Goal: Transaction & Acquisition: Download file/media

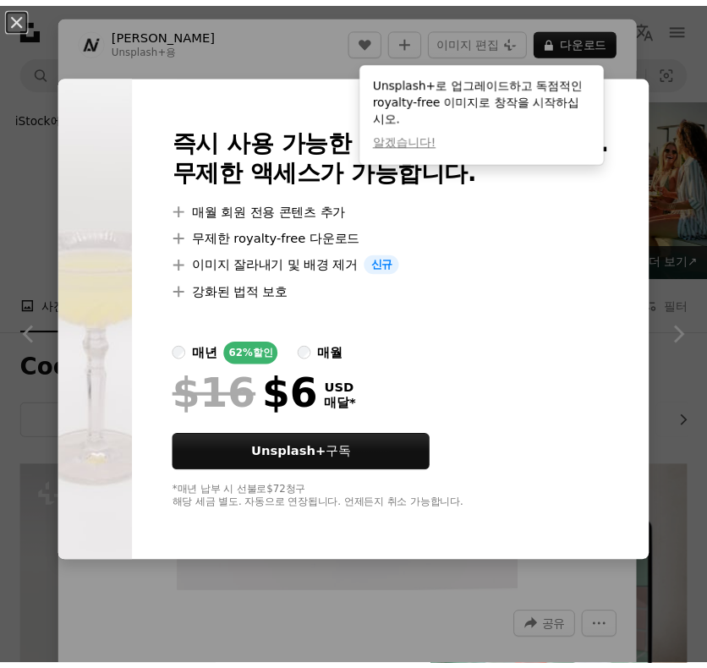
scroll to position [2454, 0]
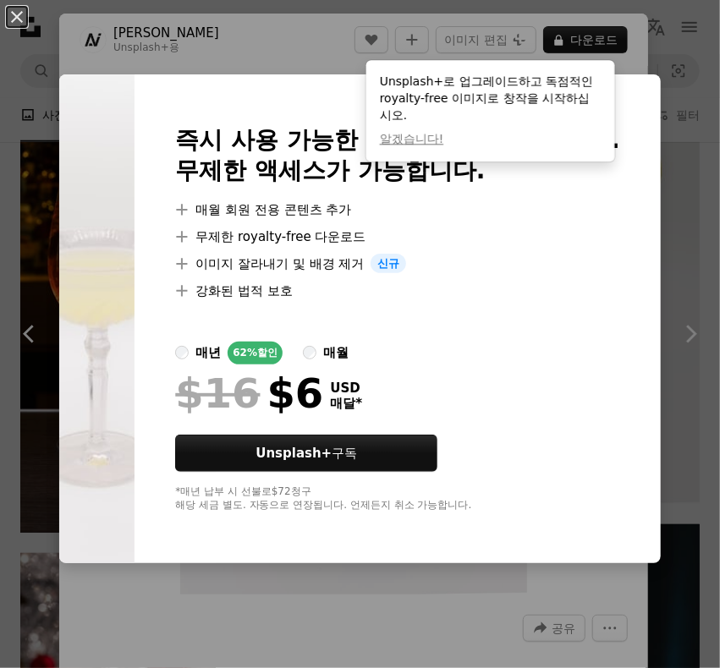
click at [655, 35] on div "An X shape 즉시 사용 가능한 프리미엄 이미지입니다. 무제한 액세스가 가능합니다. A plus sign 매월 회원 전용 콘텐츠 추가 A…" at bounding box center [360, 334] width 720 height 668
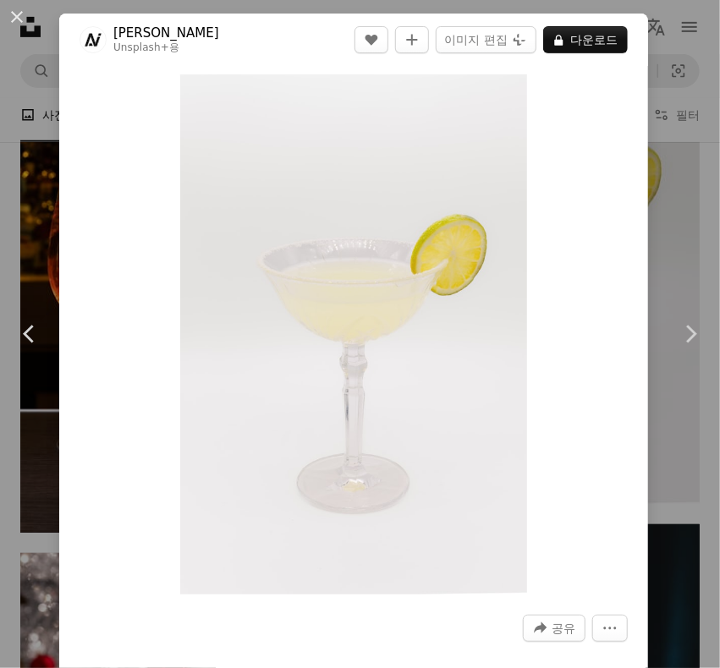
click at [636, 53] on div "An X shape Chevron left Chevron right [PERSON_NAME] Unsplash+ 용 A heart A plus …" at bounding box center [360, 334] width 720 height 668
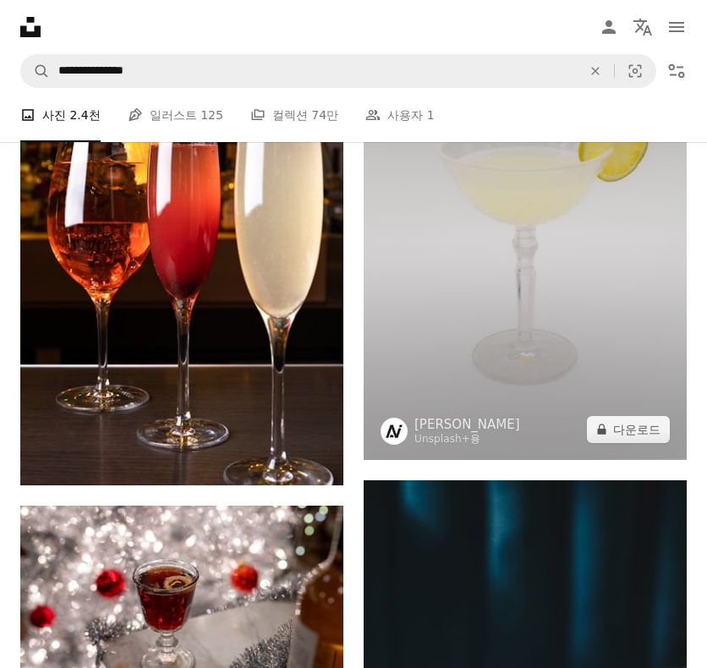
click at [494, 288] on img at bounding box center [525, 217] width 323 height 485
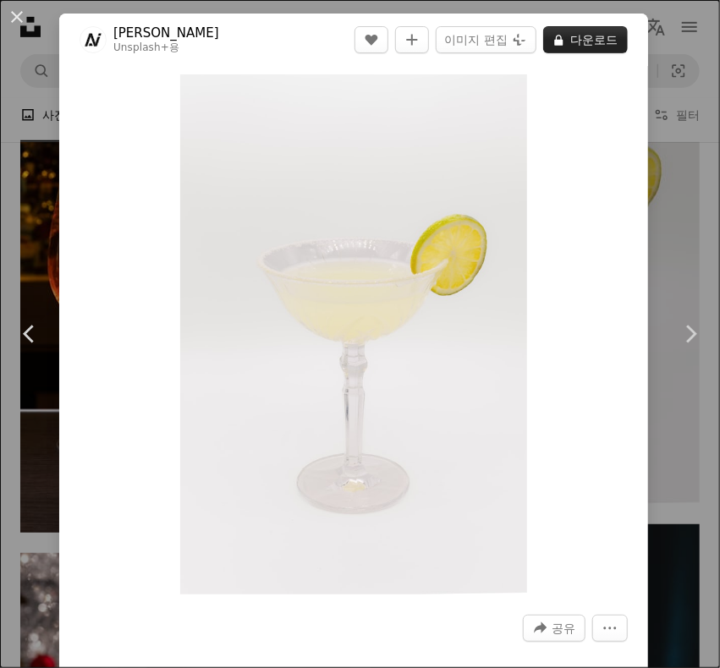
click at [559, 41] on button "A lock 다운로드" at bounding box center [585, 39] width 85 height 27
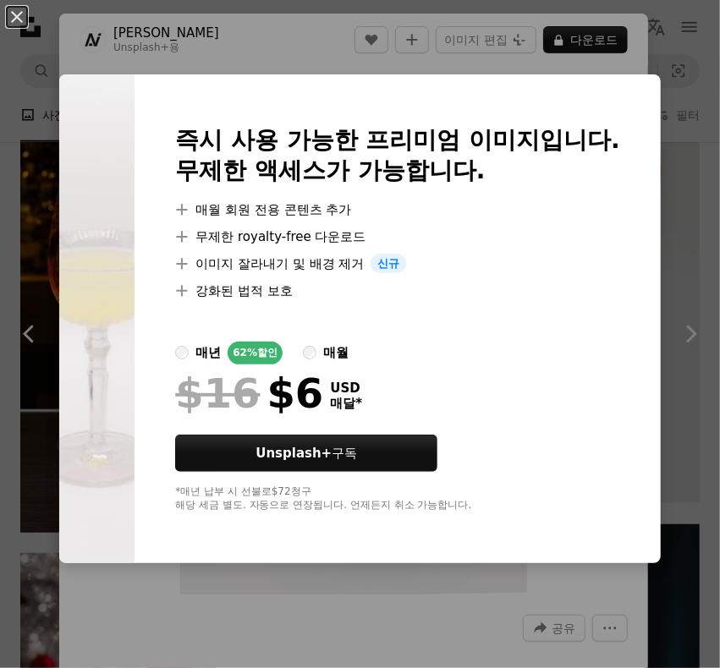
click at [683, 159] on div "An X shape 즉시 사용 가능한 프리미엄 이미지입니다. 무제한 액세스가 가능합니다. A plus sign 매월 회원 전용 콘텐츠 추가 A…" at bounding box center [360, 334] width 720 height 668
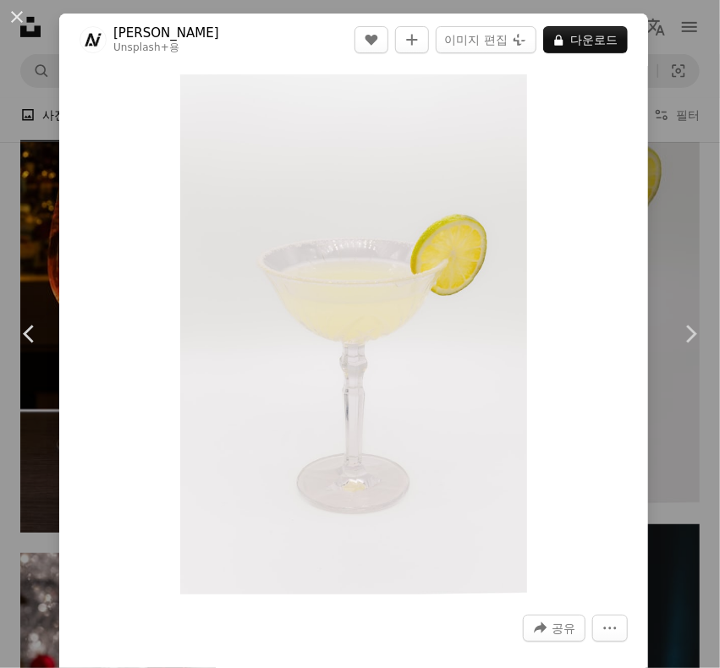
click at [673, 240] on div "An X shape Chevron left Chevron right Adrian Infernus Unsplash+ 용 A heart A plu…" at bounding box center [360, 334] width 720 height 668
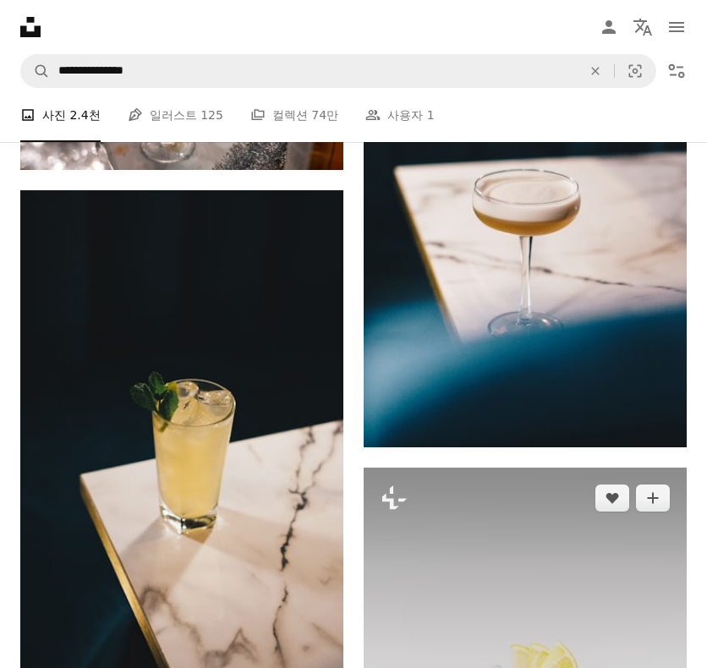
scroll to position [2961, 0]
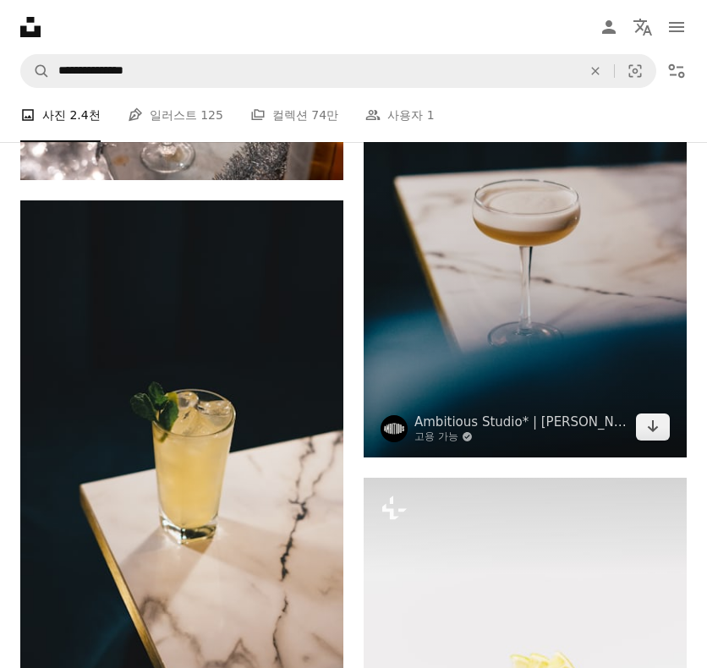
click at [510, 289] on img at bounding box center [525, 215] width 323 height 485
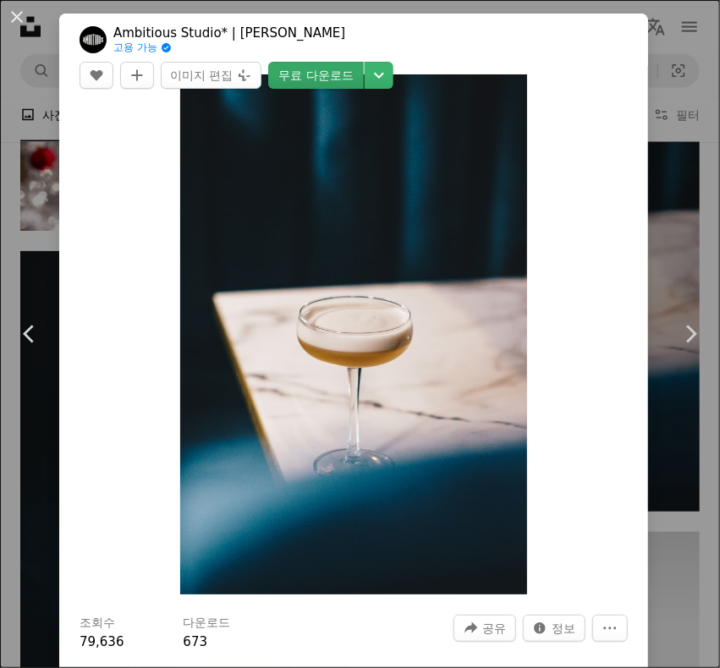
click at [363, 62] on link "무료 다운로드" at bounding box center [315, 75] width 95 height 27
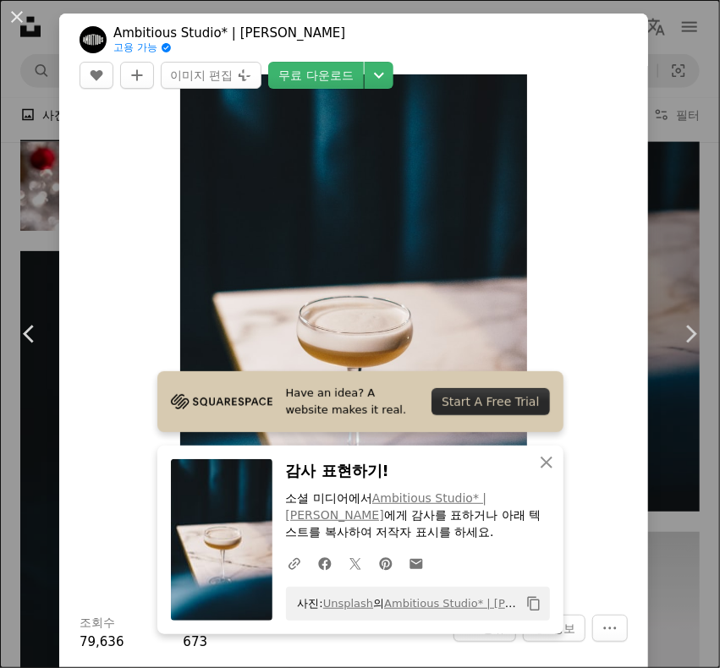
click at [658, 126] on div "An X shape Chevron left Chevron right Ambitious Studio* | [PERSON_NAME] 고용 가능 A…" at bounding box center [360, 334] width 720 height 668
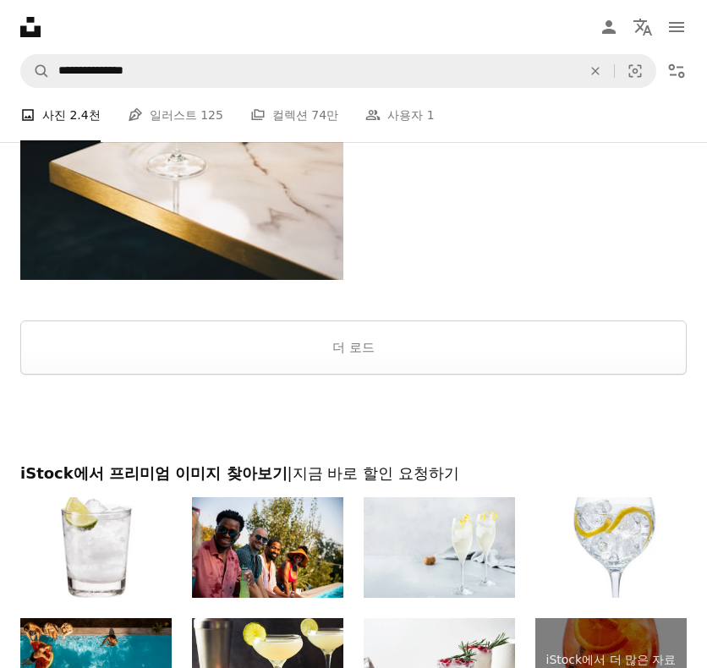
scroll to position [5410, 0]
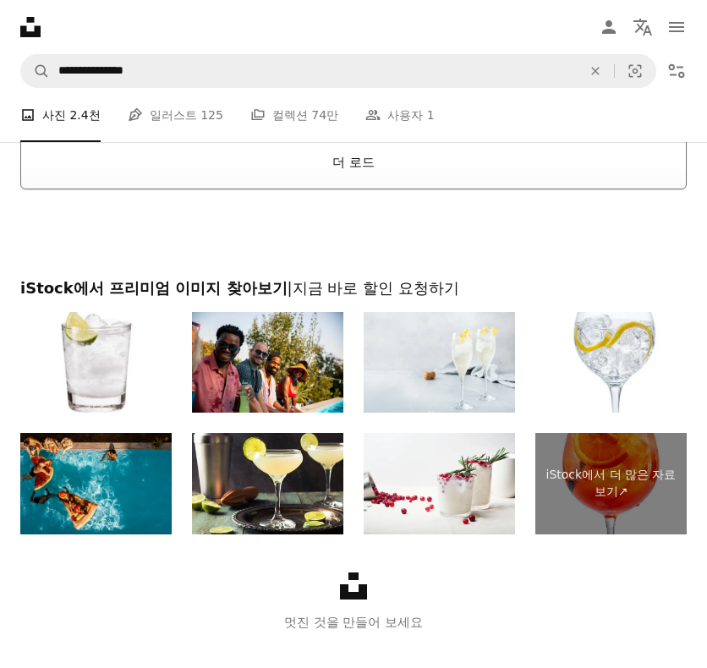
click at [401, 167] on button "더 로드" at bounding box center [353, 162] width 667 height 54
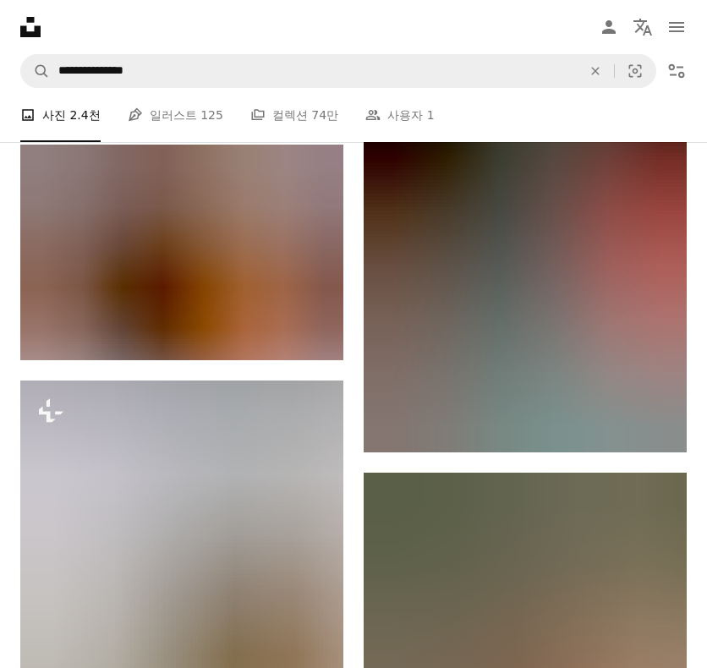
scroll to position [13702, 0]
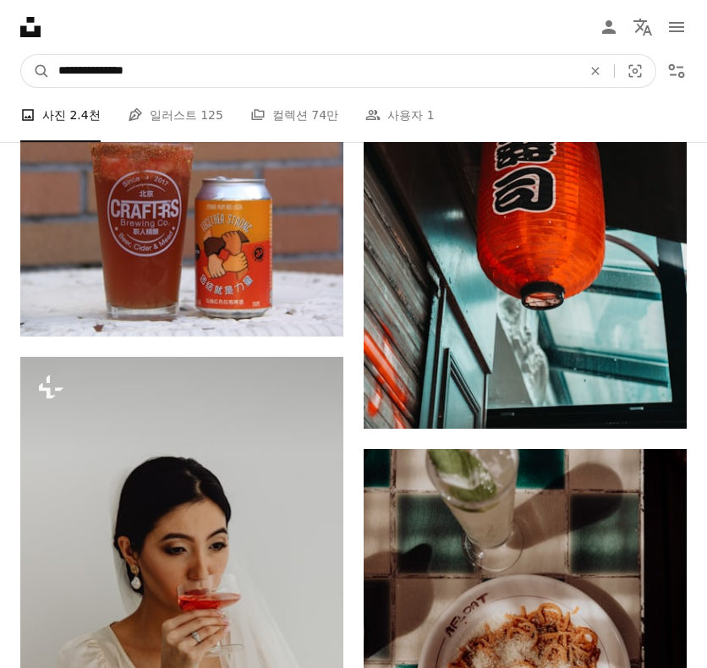
click at [268, 84] on input "**********" at bounding box center [313, 71] width 527 height 32
type input "****"
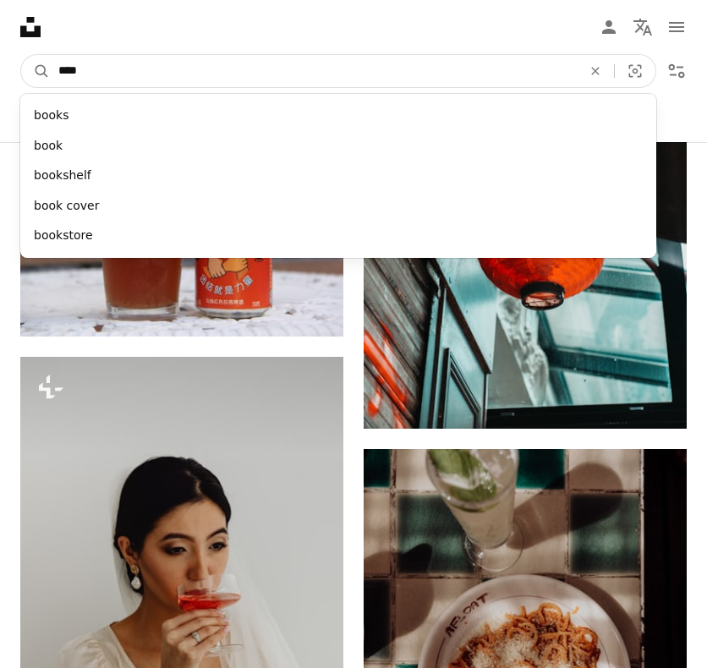
click button "A magnifying glass" at bounding box center [35, 71] width 29 height 32
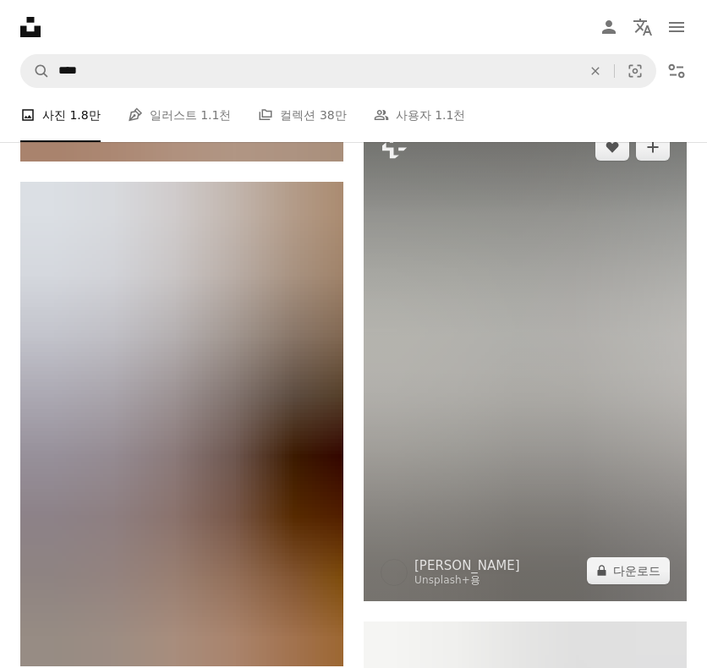
scroll to position [2031, 0]
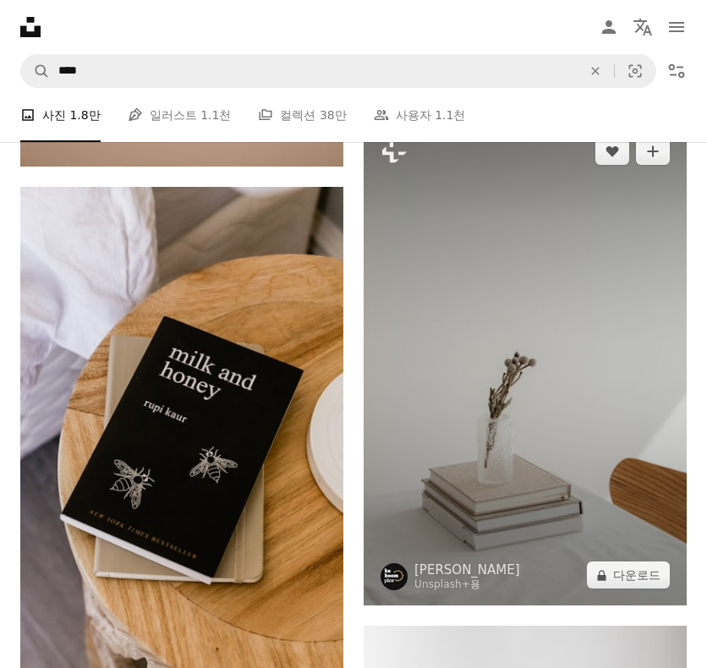
click at [489, 343] on img at bounding box center [525, 363] width 323 height 485
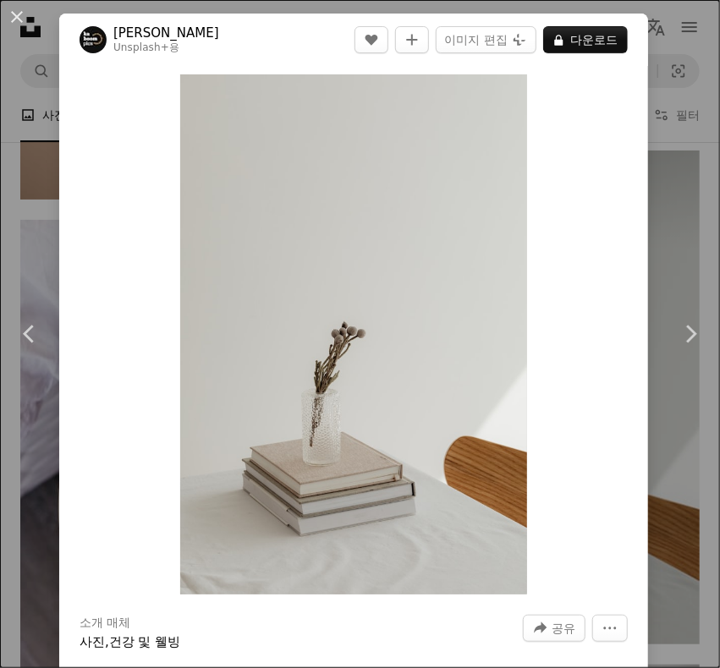
click at [675, 173] on div "An X shape Chevron left Chevron right [PERSON_NAME] Unsplash+ 용 A heart A plus …" at bounding box center [360, 334] width 720 height 668
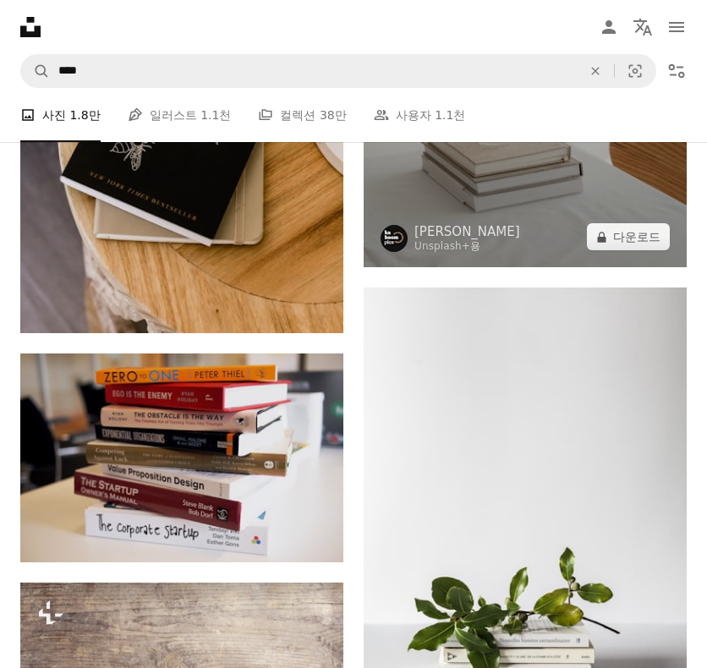
scroll to position [2623, 0]
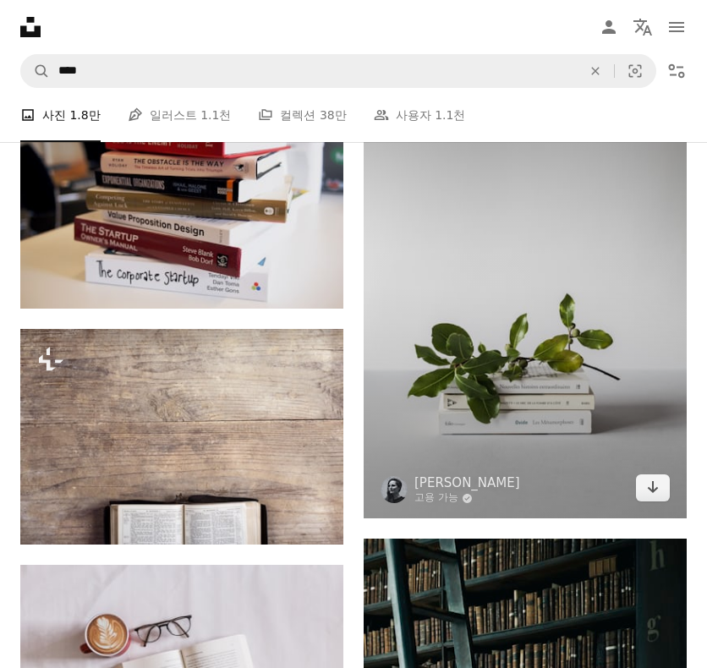
click at [472, 295] on img at bounding box center [525, 276] width 323 height 485
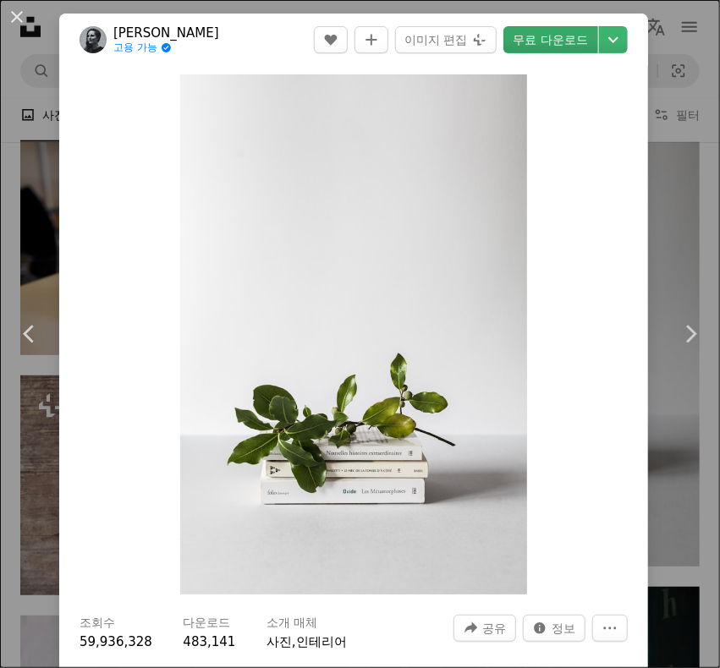
click at [522, 36] on link "무료 다운로드" at bounding box center [550, 39] width 95 height 27
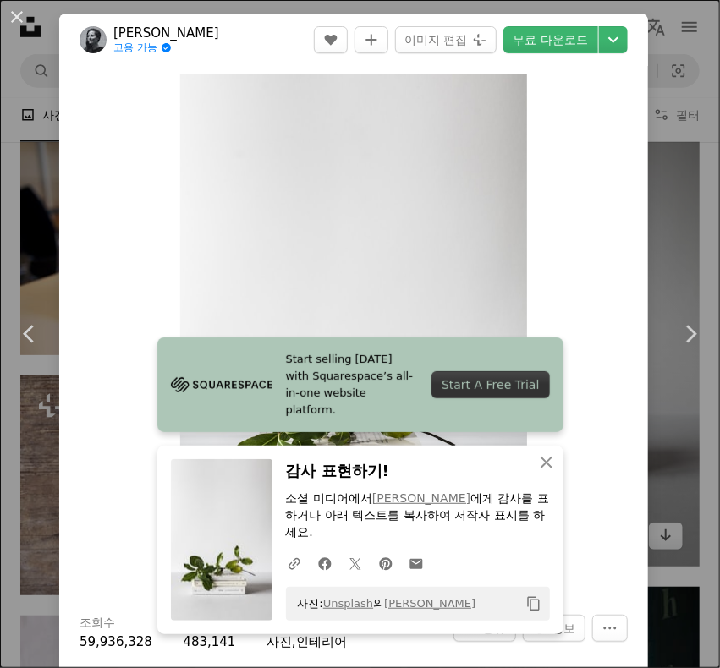
click at [645, 201] on div "An X shape Chevron left Chevron right [PERSON_NAME] 고용 가능 A checkmark inside of…" at bounding box center [360, 334] width 720 height 668
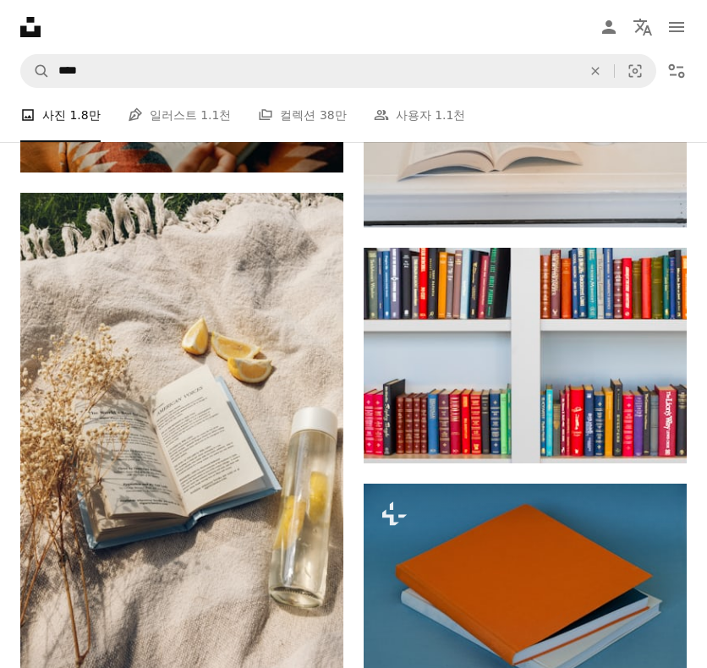
scroll to position [16921, 0]
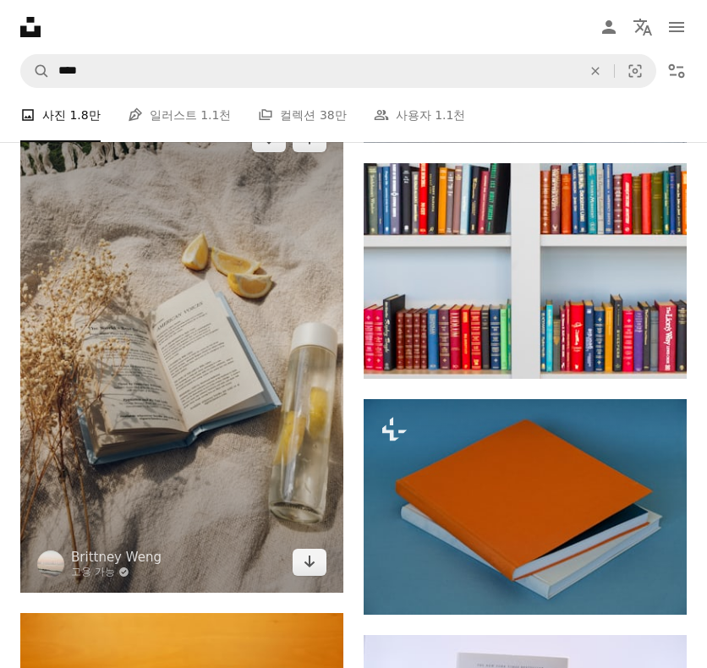
click at [259, 304] on img at bounding box center [181, 350] width 323 height 485
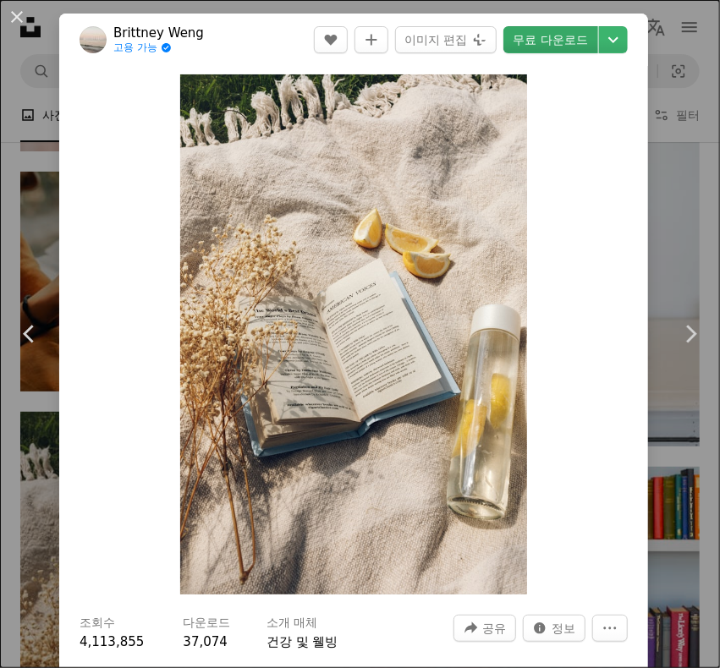
click at [520, 43] on link "무료 다운로드" at bounding box center [550, 39] width 95 height 27
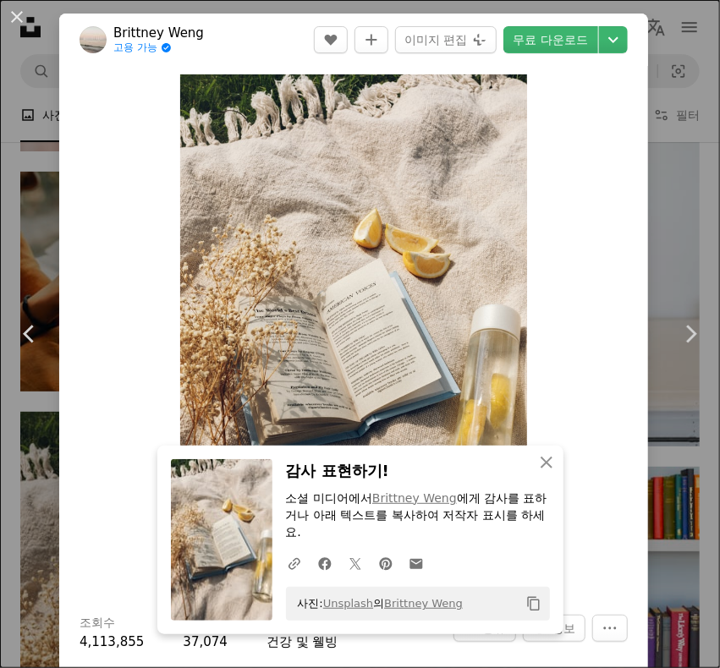
click at [658, 167] on div "An X shape Chevron left Chevron right Brittney Weng 고용 가능 A checkmark inside of…" at bounding box center [360, 334] width 720 height 668
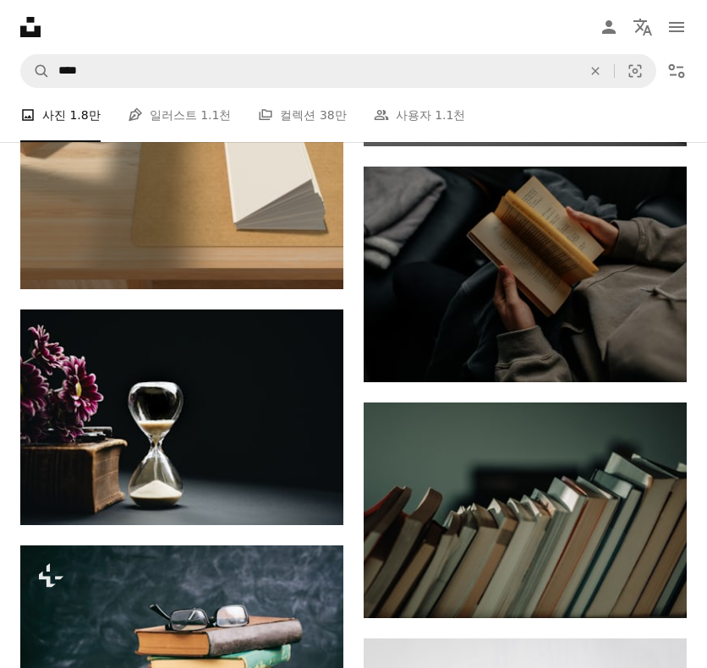
scroll to position [19121, 0]
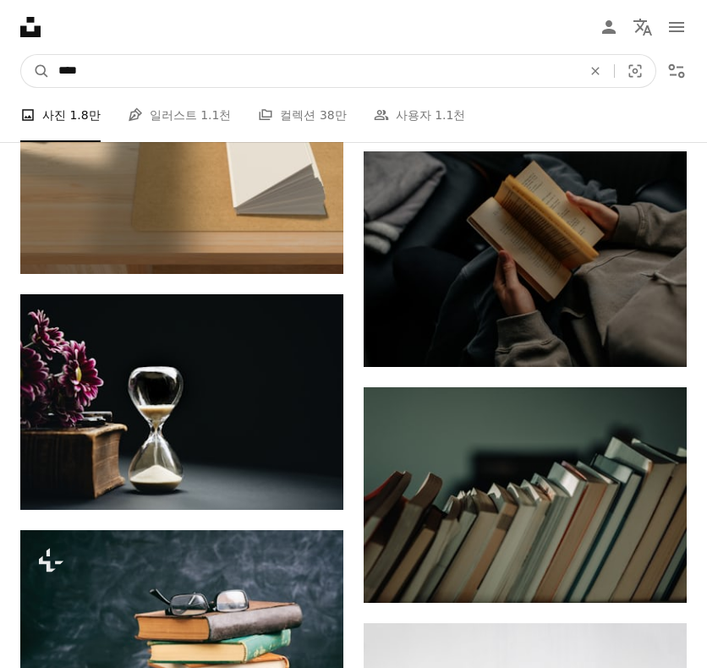
click at [232, 67] on input "****" at bounding box center [313, 71] width 527 height 32
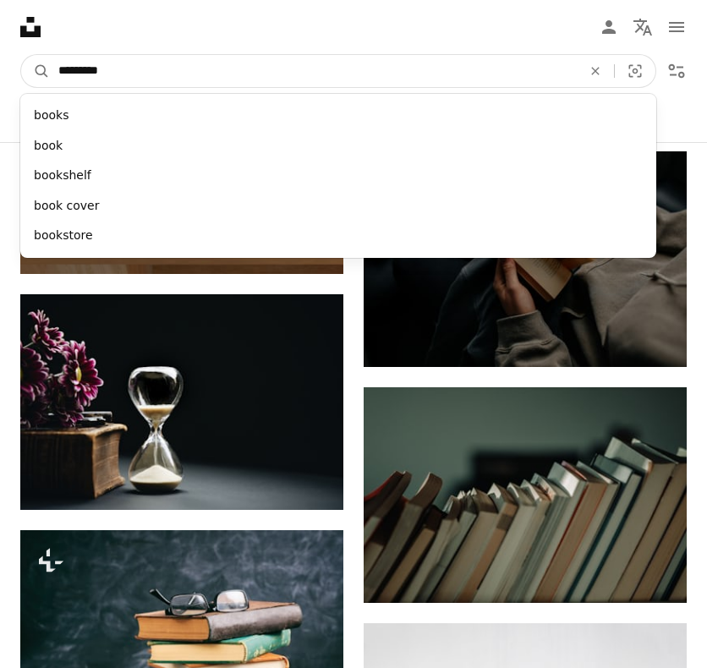
type input "**********"
click button "A magnifying glass" at bounding box center [35, 71] width 29 height 32
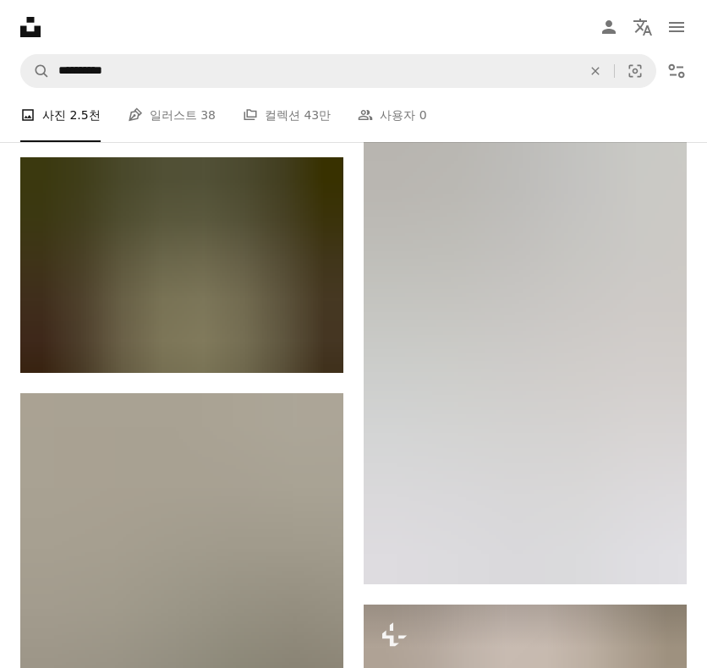
scroll to position [846, 0]
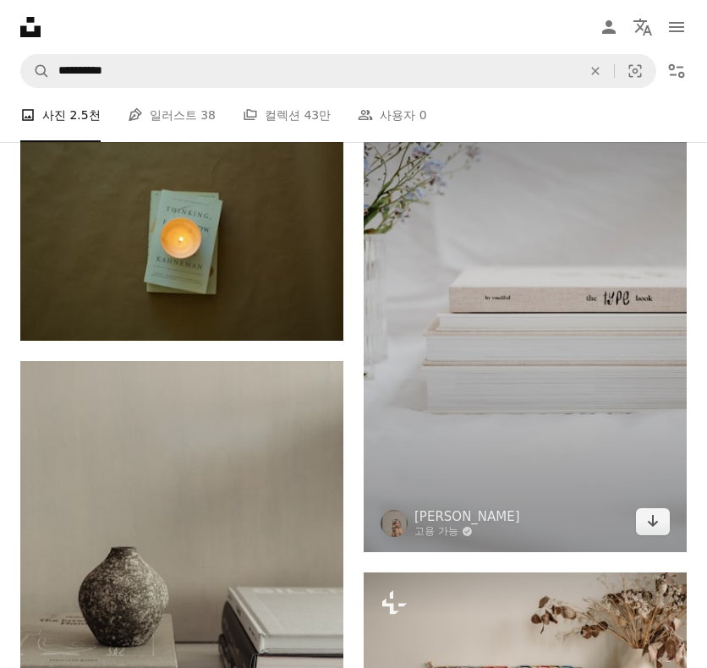
click at [514, 269] on img at bounding box center [525, 310] width 323 height 485
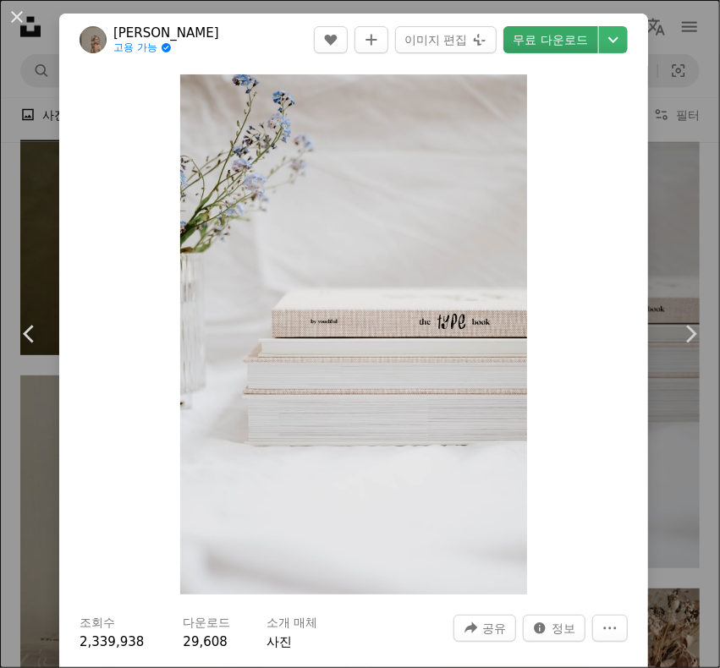
click at [538, 42] on link "무료 다운로드" at bounding box center [550, 39] width 95 height 27
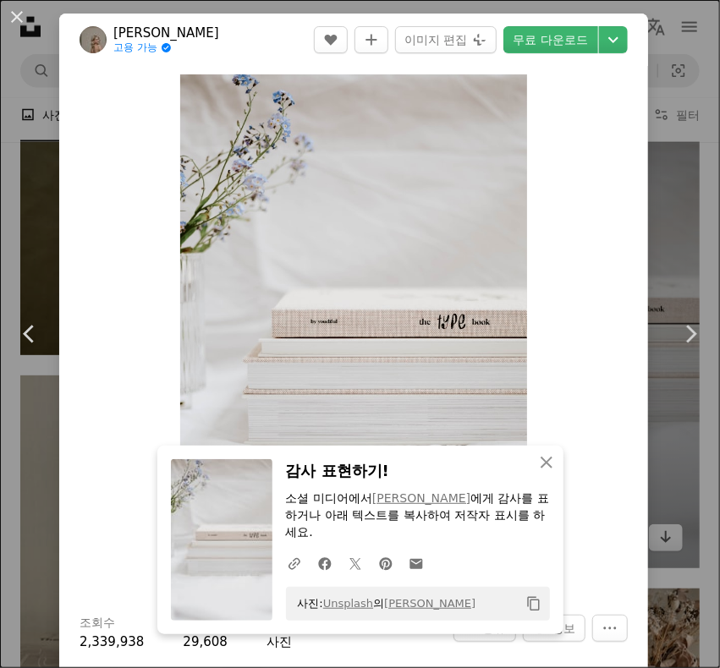
drag, startPoint x: 671, startPoint y: 214, endPoint x: 662, endPoint y: 217, distance: 9.9
click at [671, 214] on div "An X shape Chevron left Chevron right [PERSON_NAME] 고용 가능 A checkmark inside of…" at bounding box center [360, 334] width 720 height 668
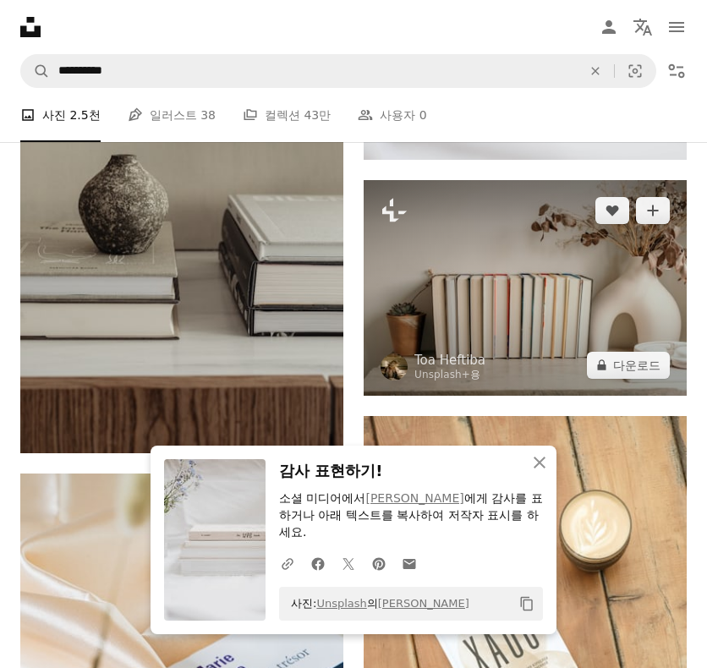
scroll to position [1100, 0]
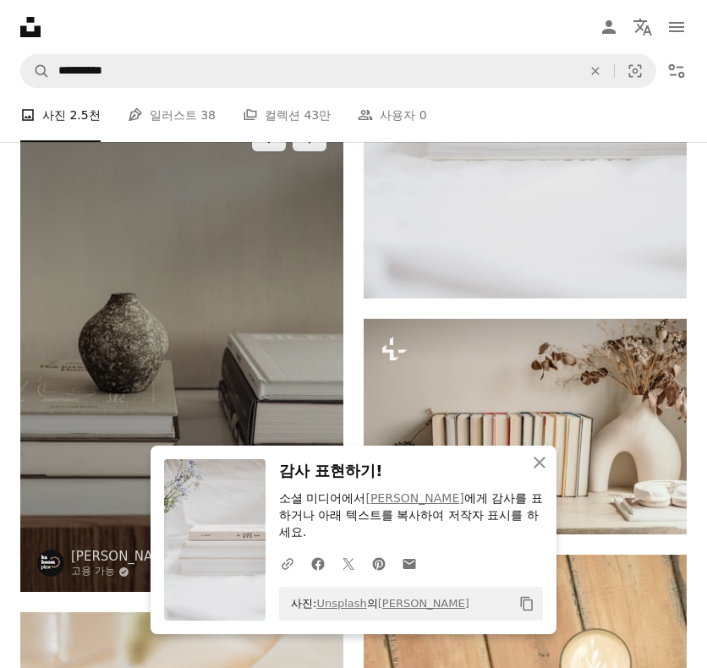
click at [205, 300] on img at bounding box center [181, 349] width 323 height 485
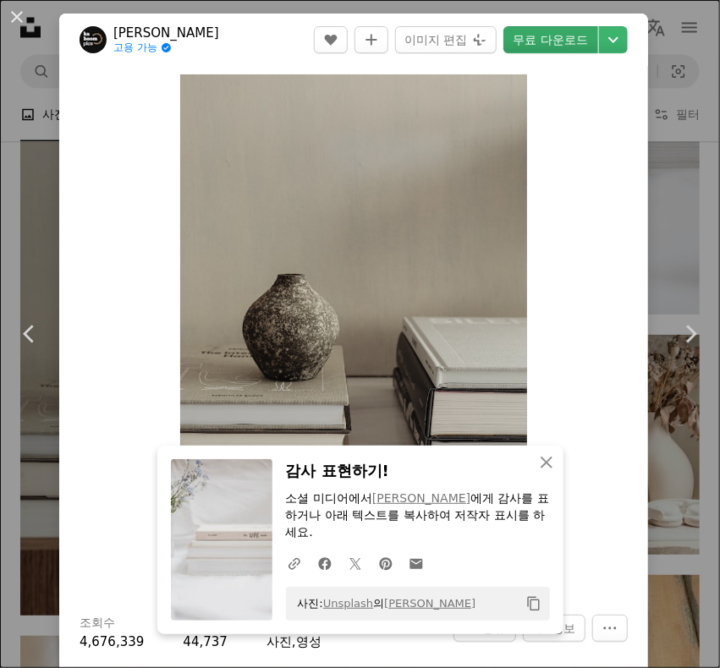
click at [541, 44] on link "무료 다운로드" at bounding box center [550, 39] width 95 height 27
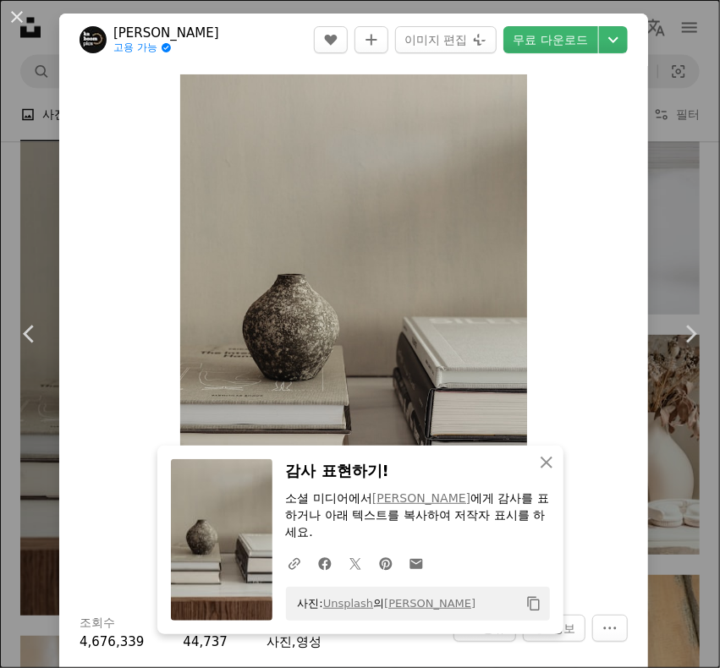
click at [668, 204] on div "An X shape Chevron left Chevron right [PERSON_NAME] 고용 가능 A checkmark inside of…" at bounding box center [360, 334] width 720 height 668
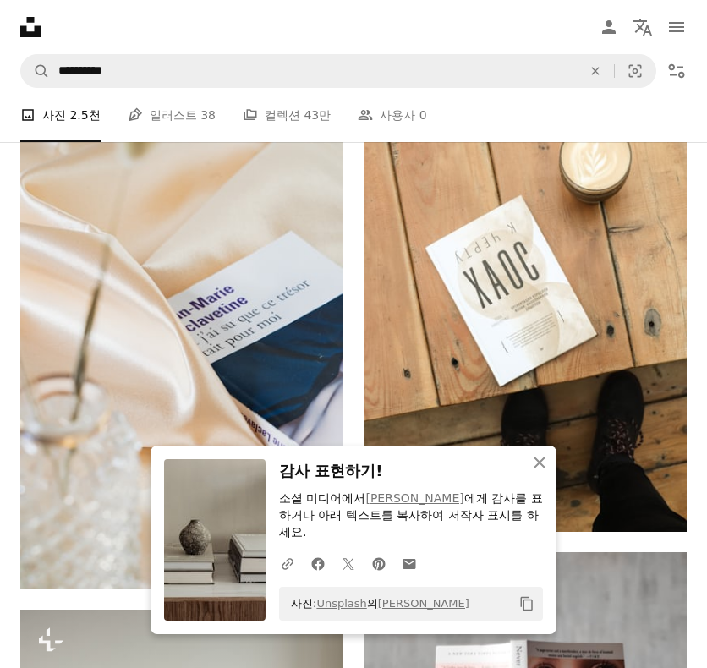
scroll to position [1946, 0]
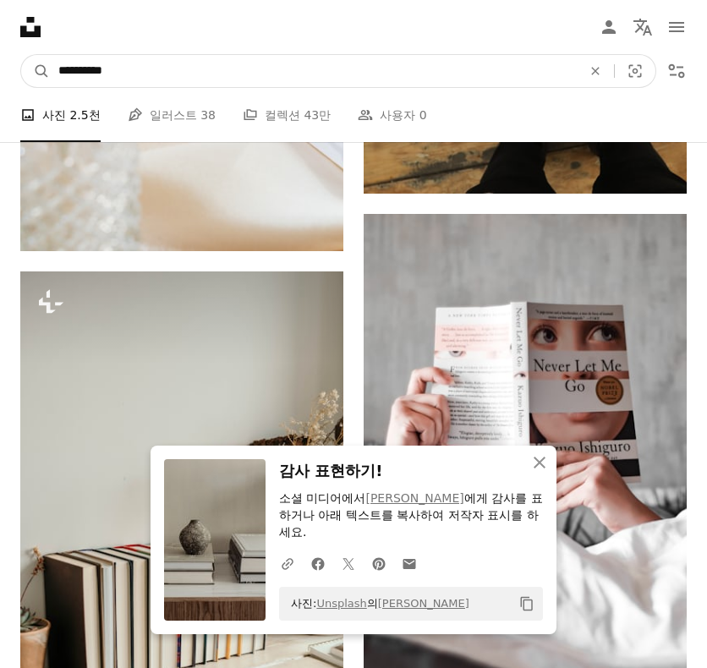
click at [193, 69] on input "**********" at bounding box center [313, 71] width 527 height 32
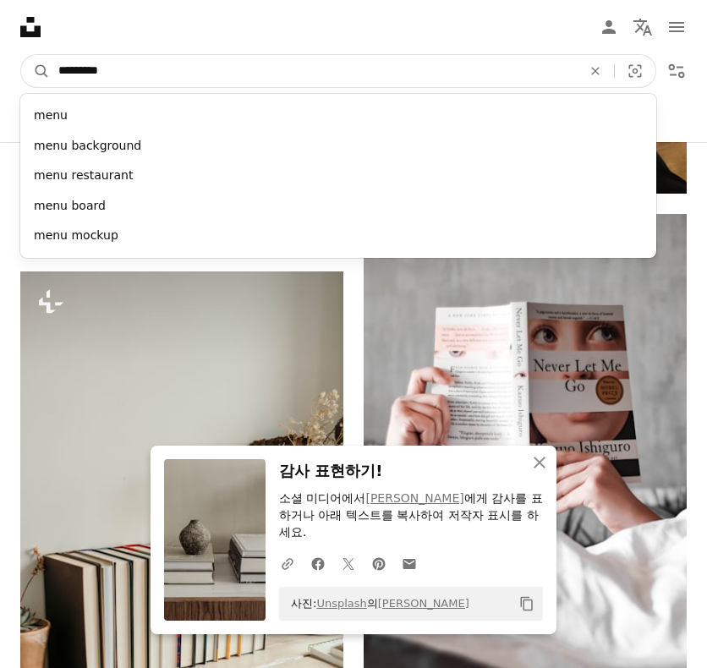
type input "**********"
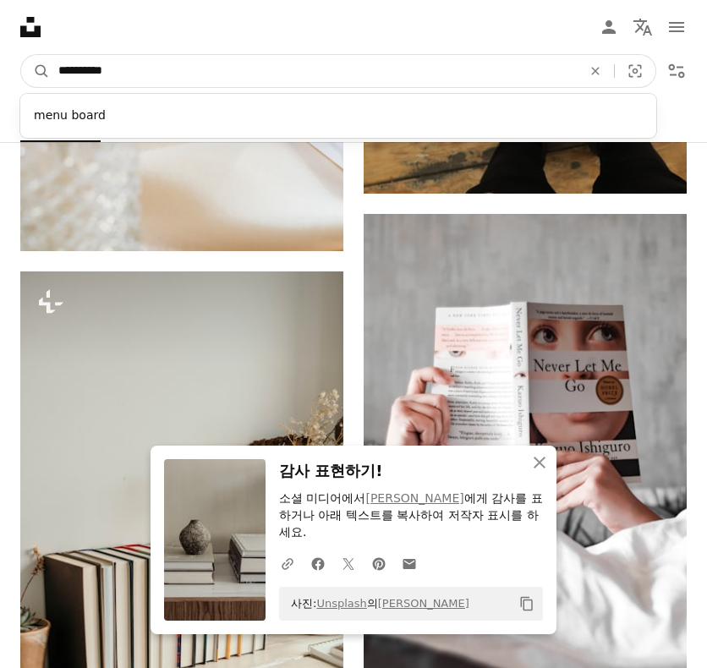
click button "A magnifying glass" at bounding box center [35, 71] width 29 height 32
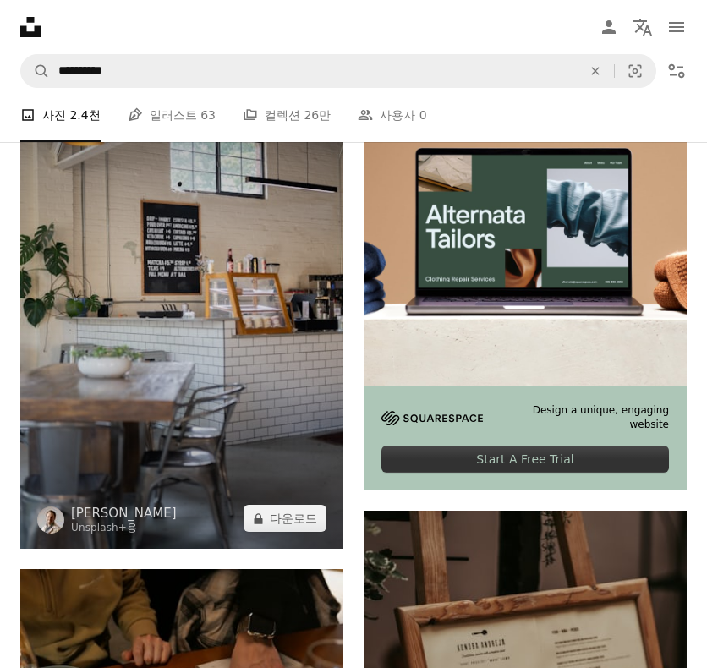
scroll to position [677, 0]
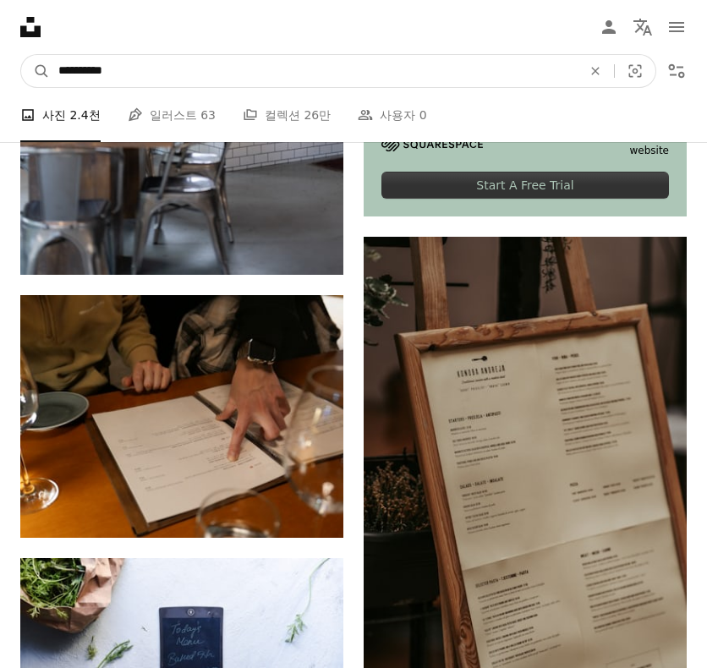
click at [232, 68] on input "**********" at bounding box center [313, 71] width 527 height 32
type input "**********"
click button "A magnifying glass" at bounding box center [35, 71] width 29 height 32
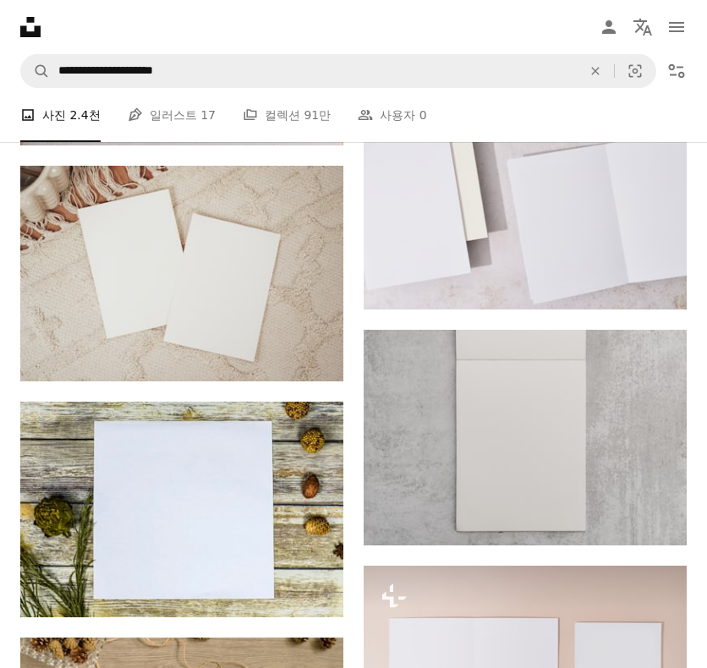
scroll to position [1861, 0]
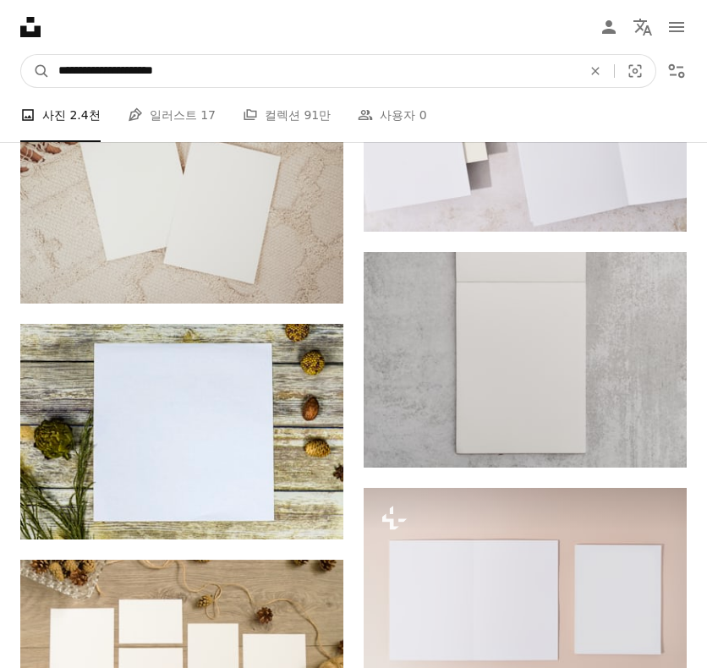
click at [237, 83] on input "**********" at bounding box center [313, 71] width 527 height 32
type input "**********"
click button "A magnifying glass" at bounding box center [35, 71] width 29 height 32
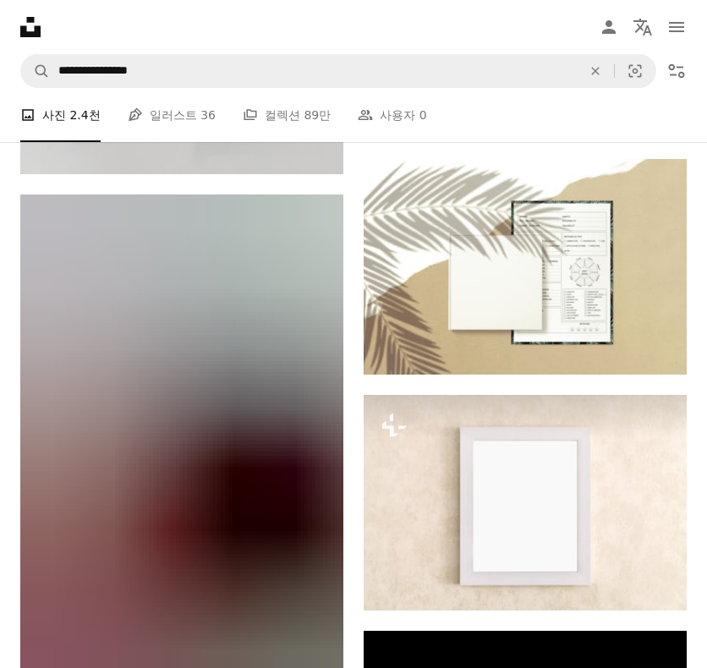
scroll to position [2707, 0]
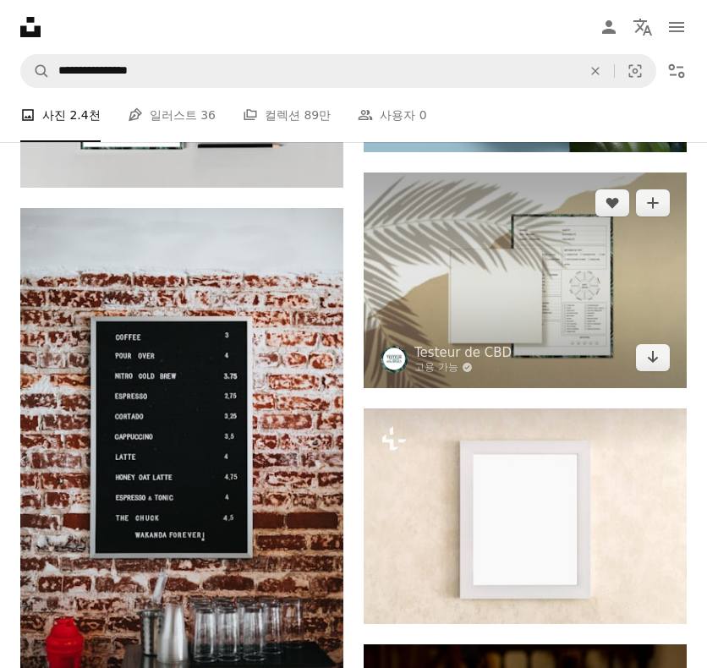
click at [442, 241] on img at bounding box center [525, 281] width 323 height 216
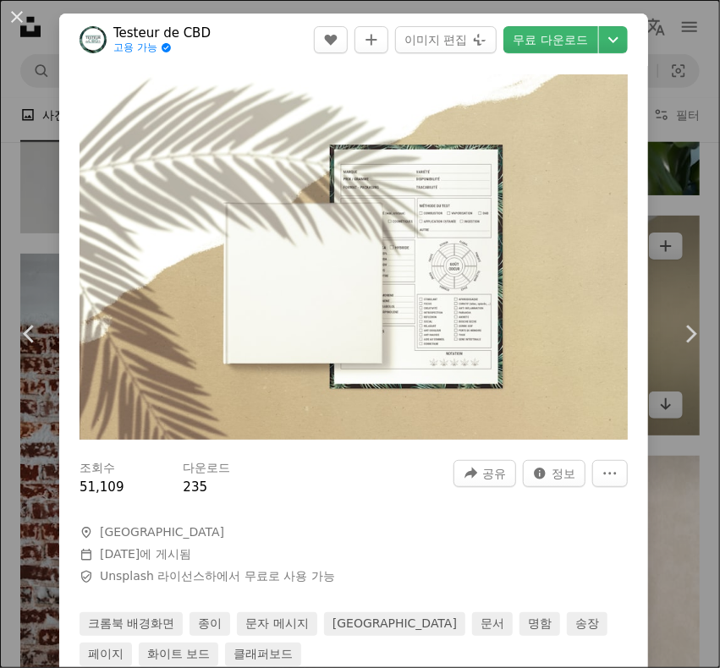
click at [665, 177] on div "An X shape Chevron left Chevron right Testeur de CBD 고용 가능 A checkmark inside o…" at bounding box center [360, 334] width 720 height 668
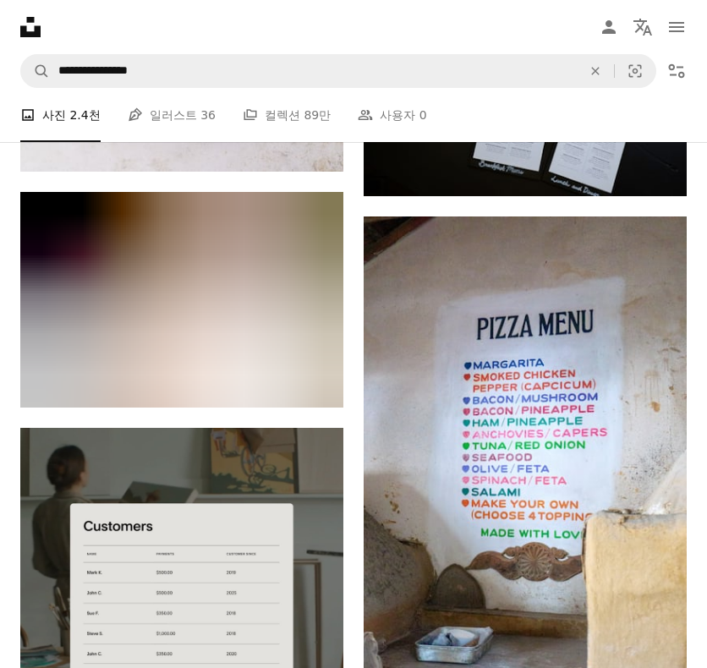
scroll to position [4822, 0]
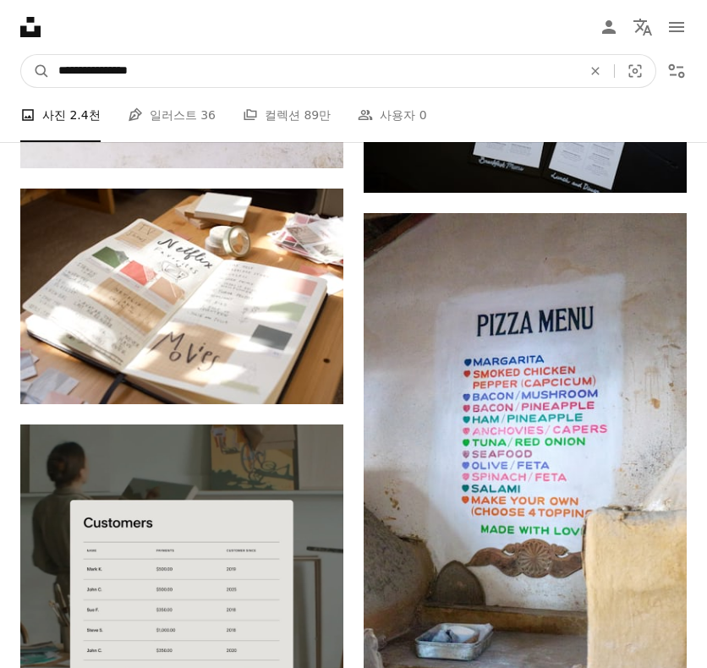
click at [186, 69] on input "**********" at bounding box center [313, 71] width 527 height 32
type input "**********"
click button "A magnifying glass" at bounding box center [35, 71] width 29 height 32
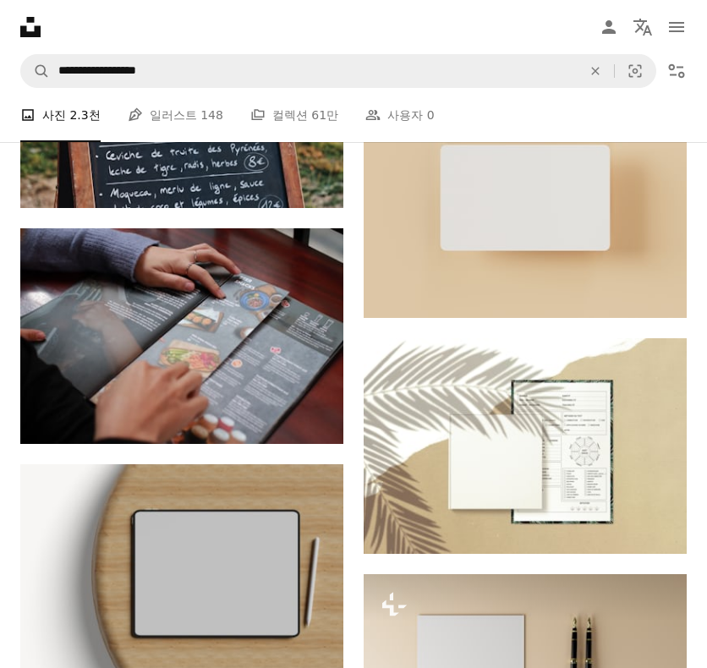
scroll to position [6176, 0]
